Goal: Navigation & Orientation: Find specific page/section

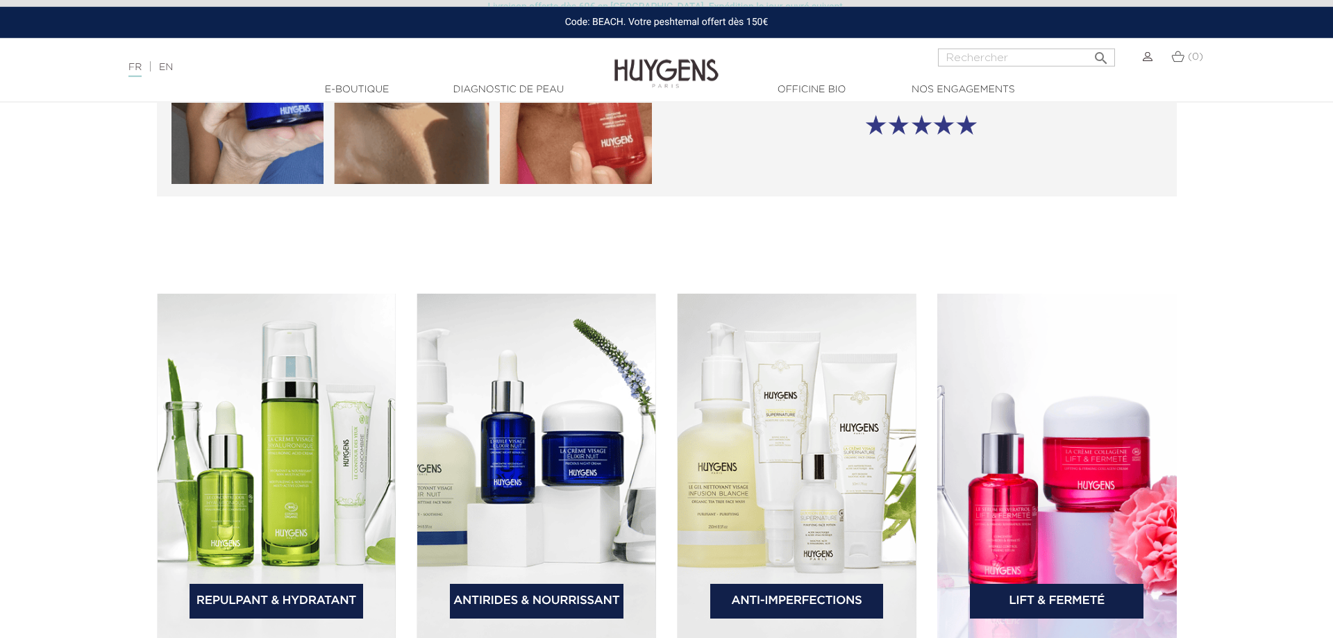
scroll to position [2121, 0]
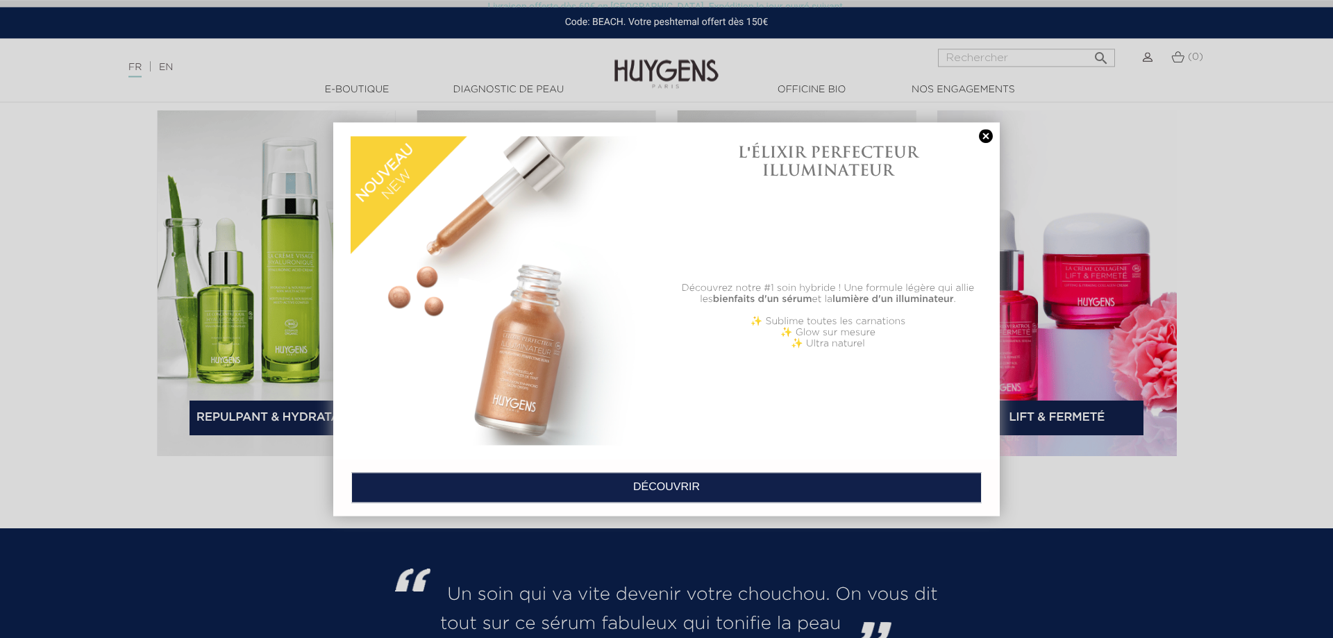
click at [199, 513] on div at bounding box center [666, 319] width 1333 height 638
click at [984, 142] on link at bounding box center [985, 136] width 19 height 15
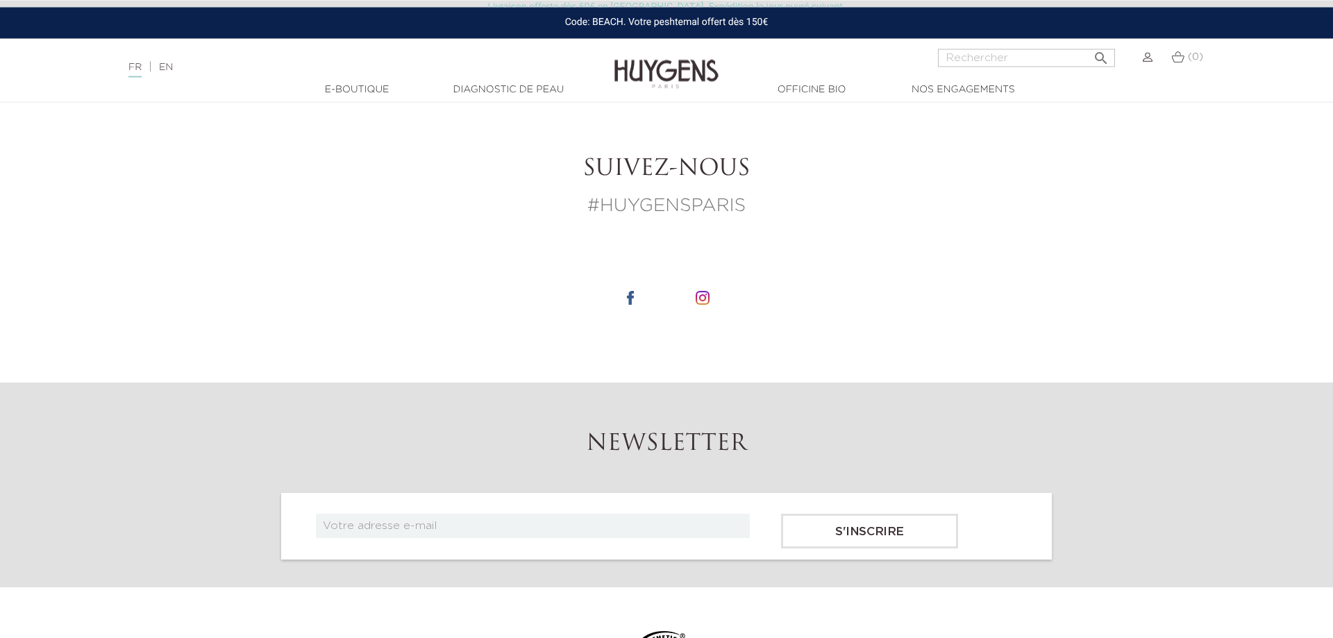
scroll to position [5423, 0]
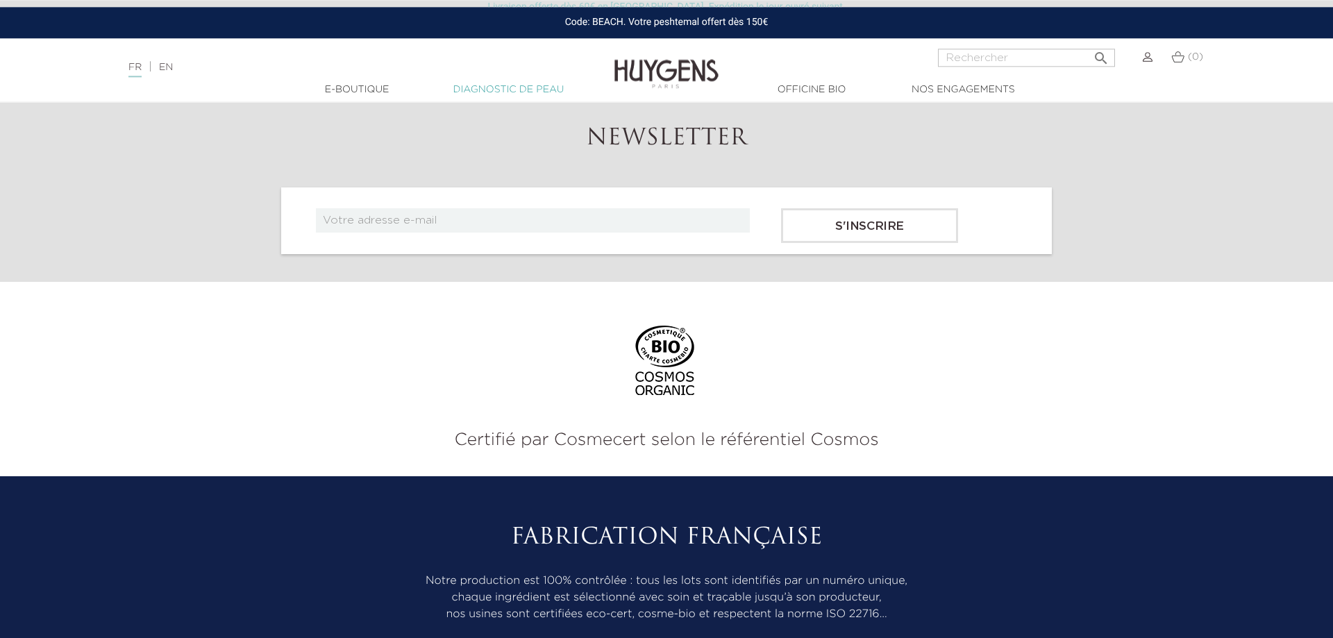
click at [496, 86] on link "Diagnostic de peau" at bounding box center [508, 90] width 139 height 15
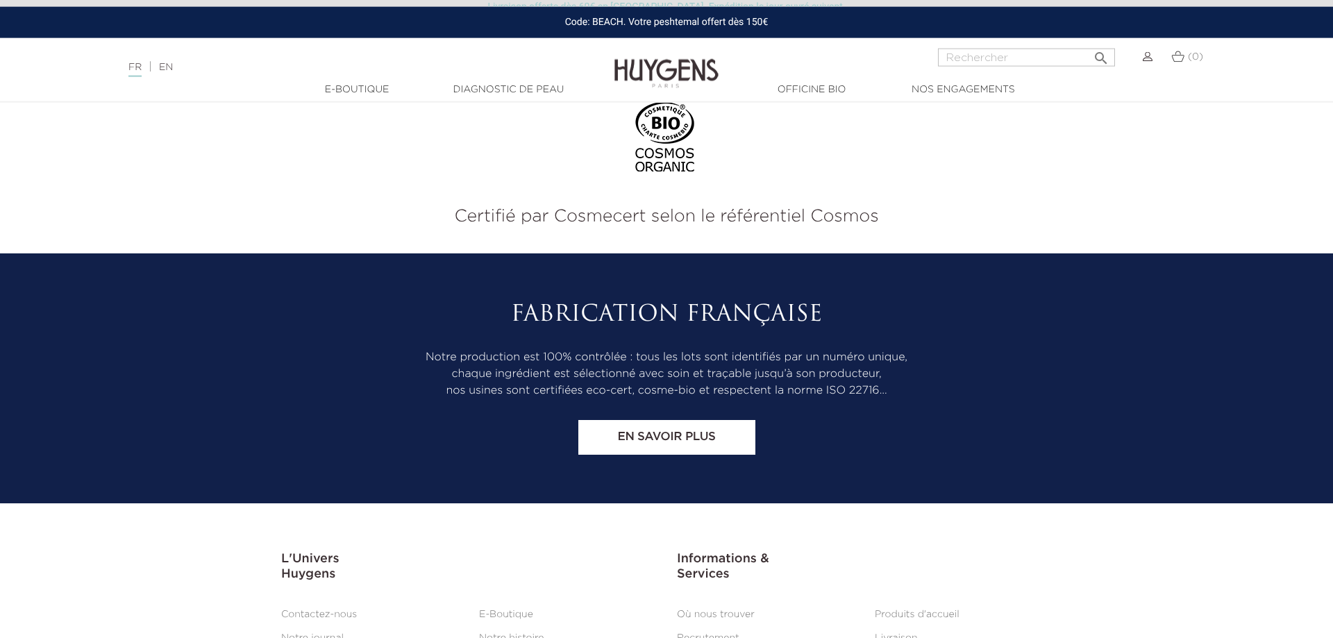
scroll to position [2399, 0]
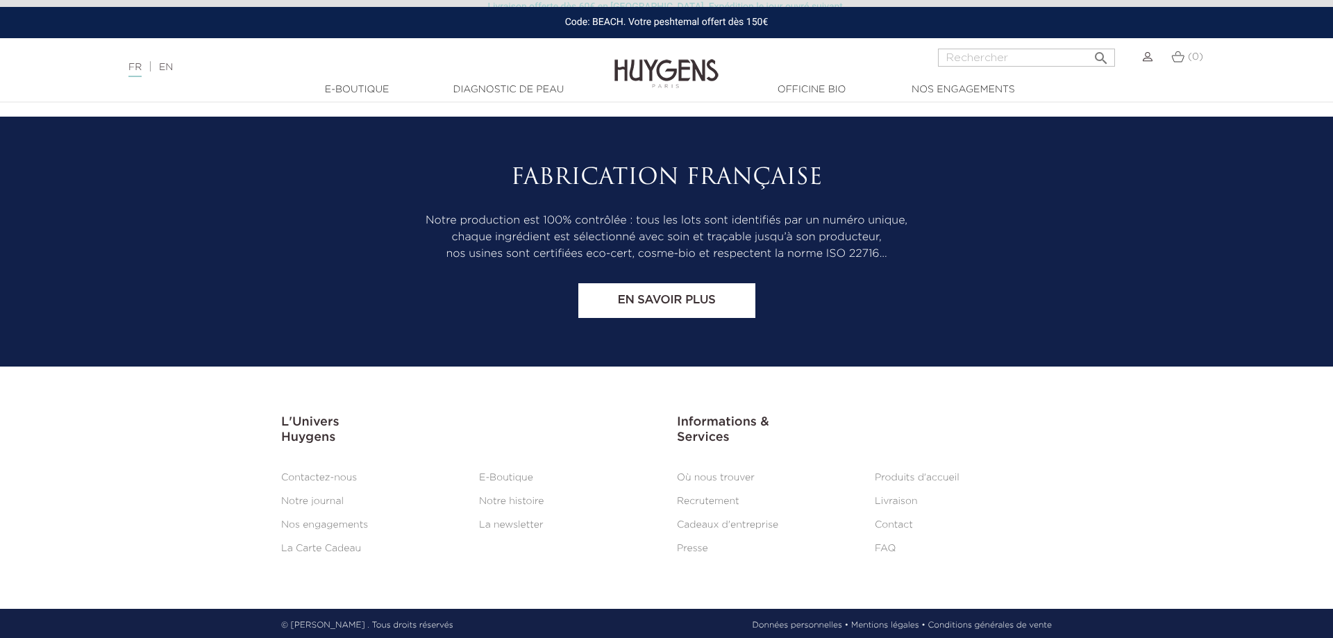
click at [342, 520] on link "Nos engagements" at bounding box center [324, 525] width 87 height 10
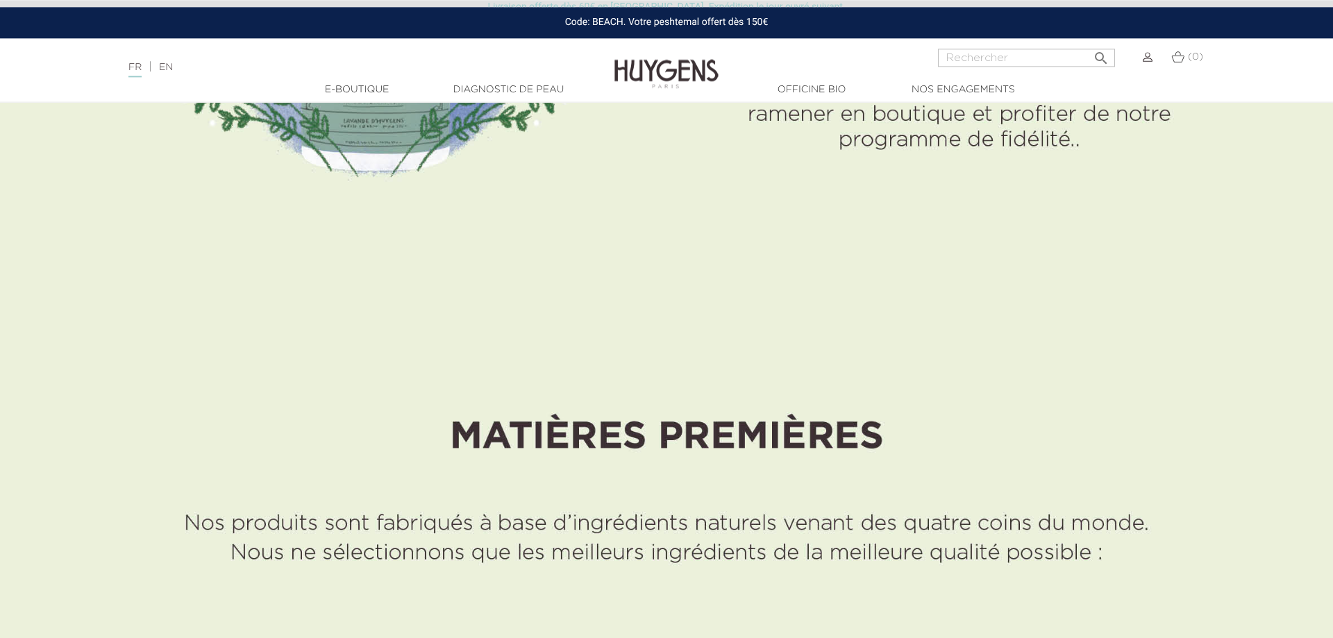
scroll to position [7521, 0]
click at [660, 77] on img at bounding box center [667, 63] width 104 height 53
